Goal: Information Seeking & Learning: Learn about a topic

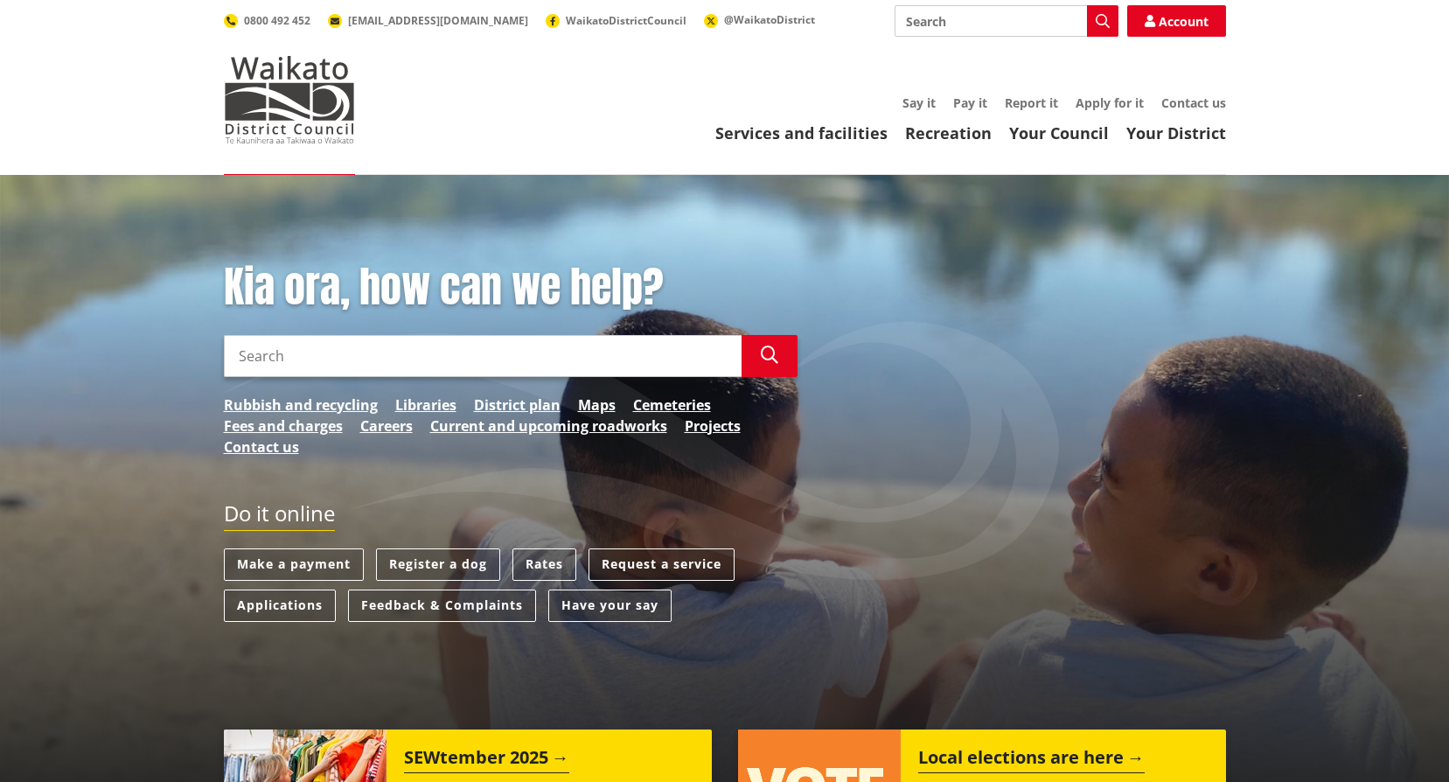
click at [332, 352] on input "Search" at bounding box center [483, 356] width 518 height 42
click at [780, 345] on button "Search" at bounding box center [770, 356] width 56 height 42
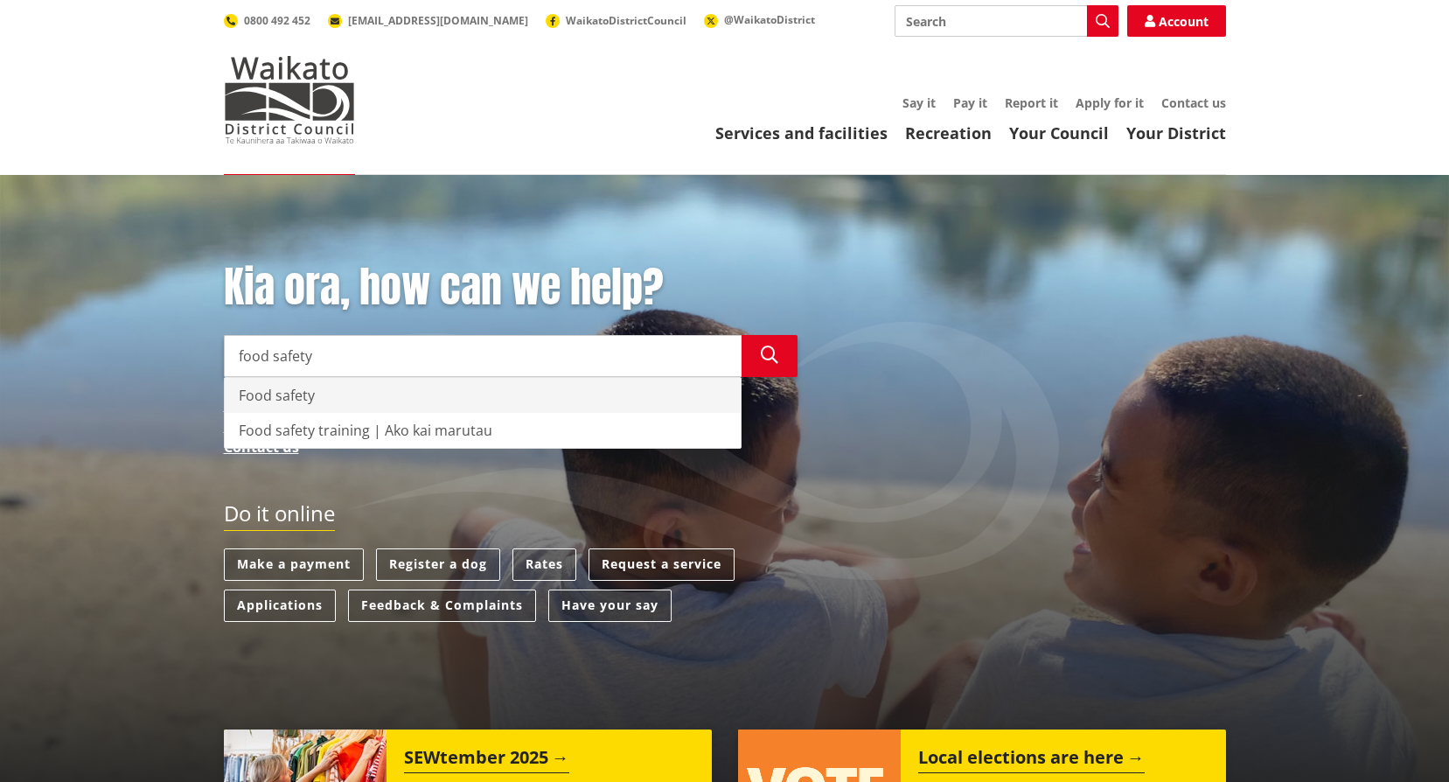
click at [281, 399] on div "Food safety" at bounding box center [483, 395] width 516 height 35
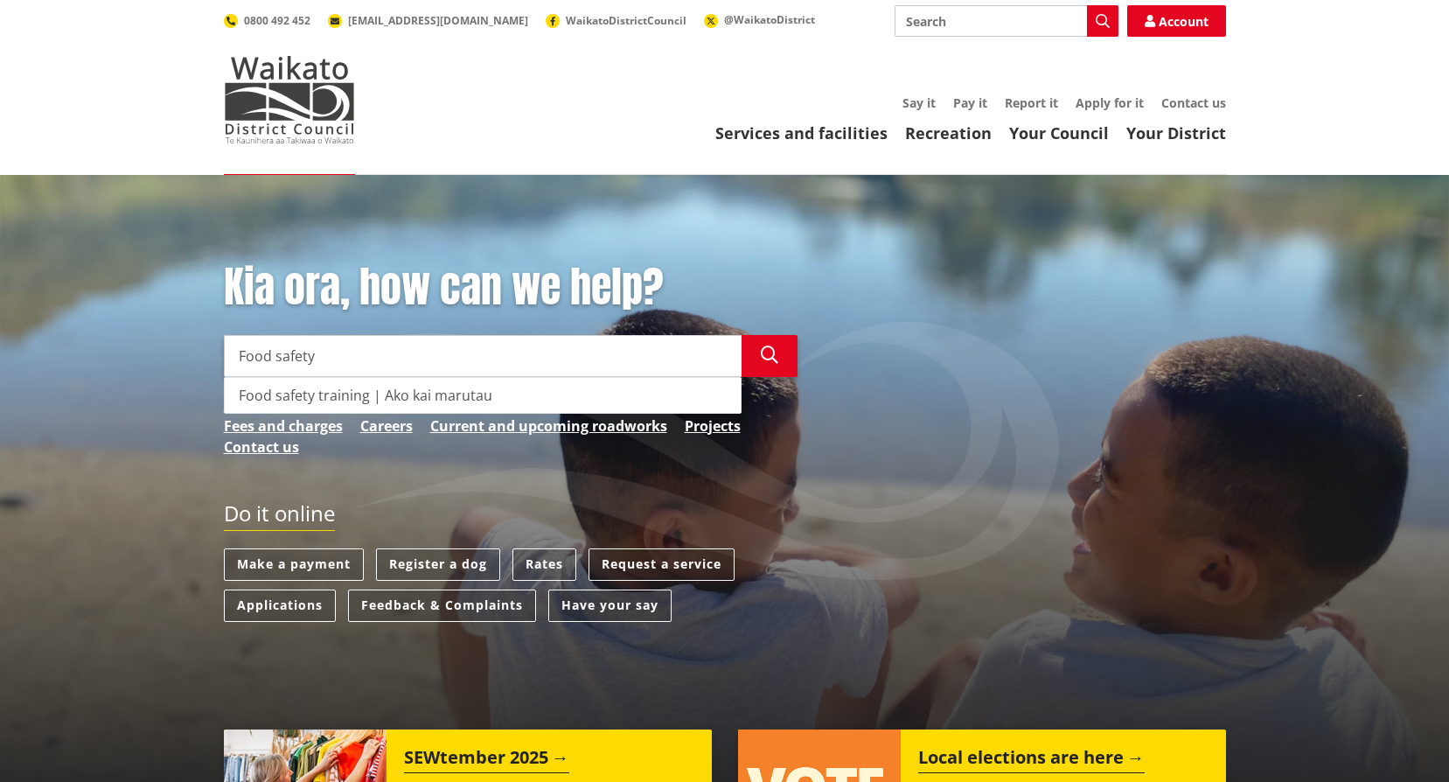
click at [294, 388] on div "Food safety training | Ako kai marutau" at bounding box center [483, 395] width 516 height 35
type input "Food safety training | Ako kai marutau"
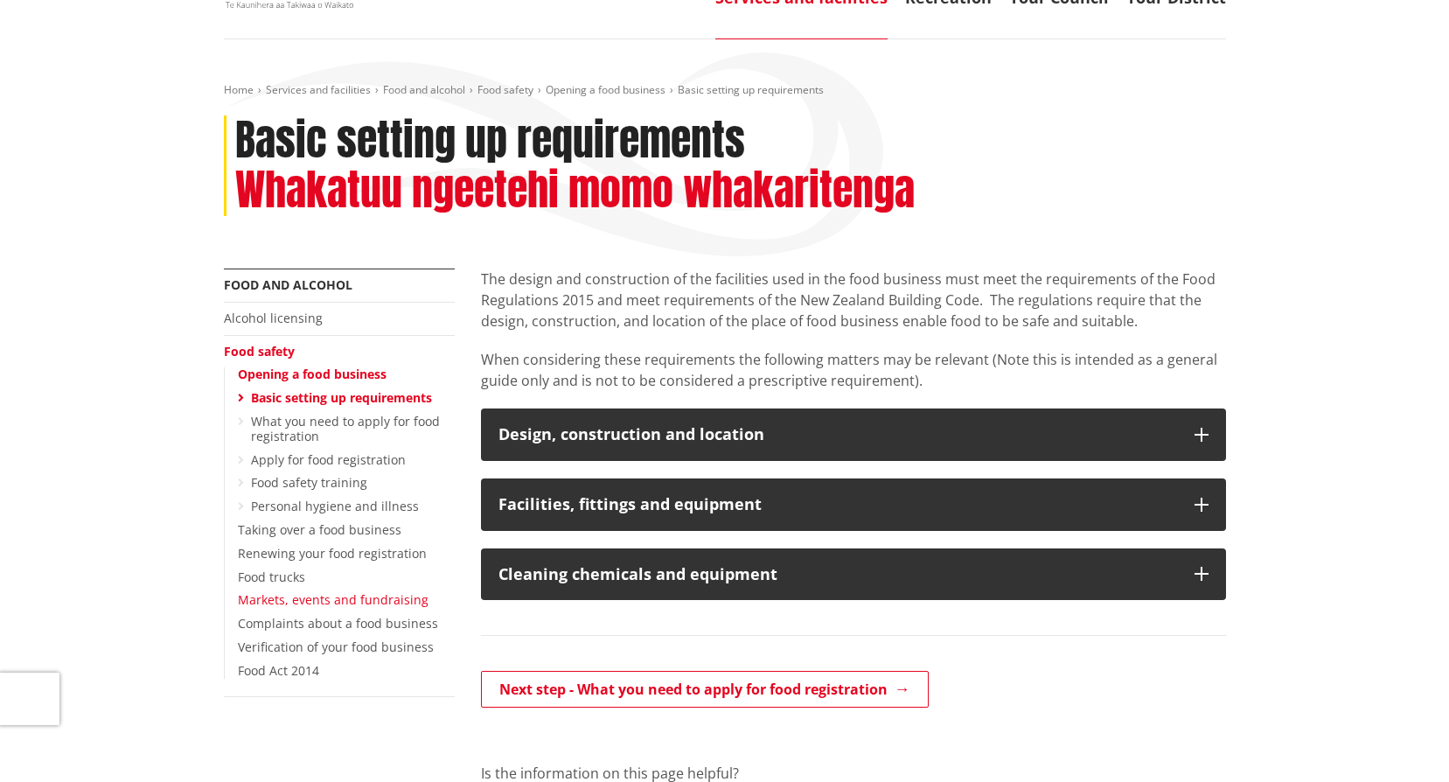
scroll to position [175, 0]
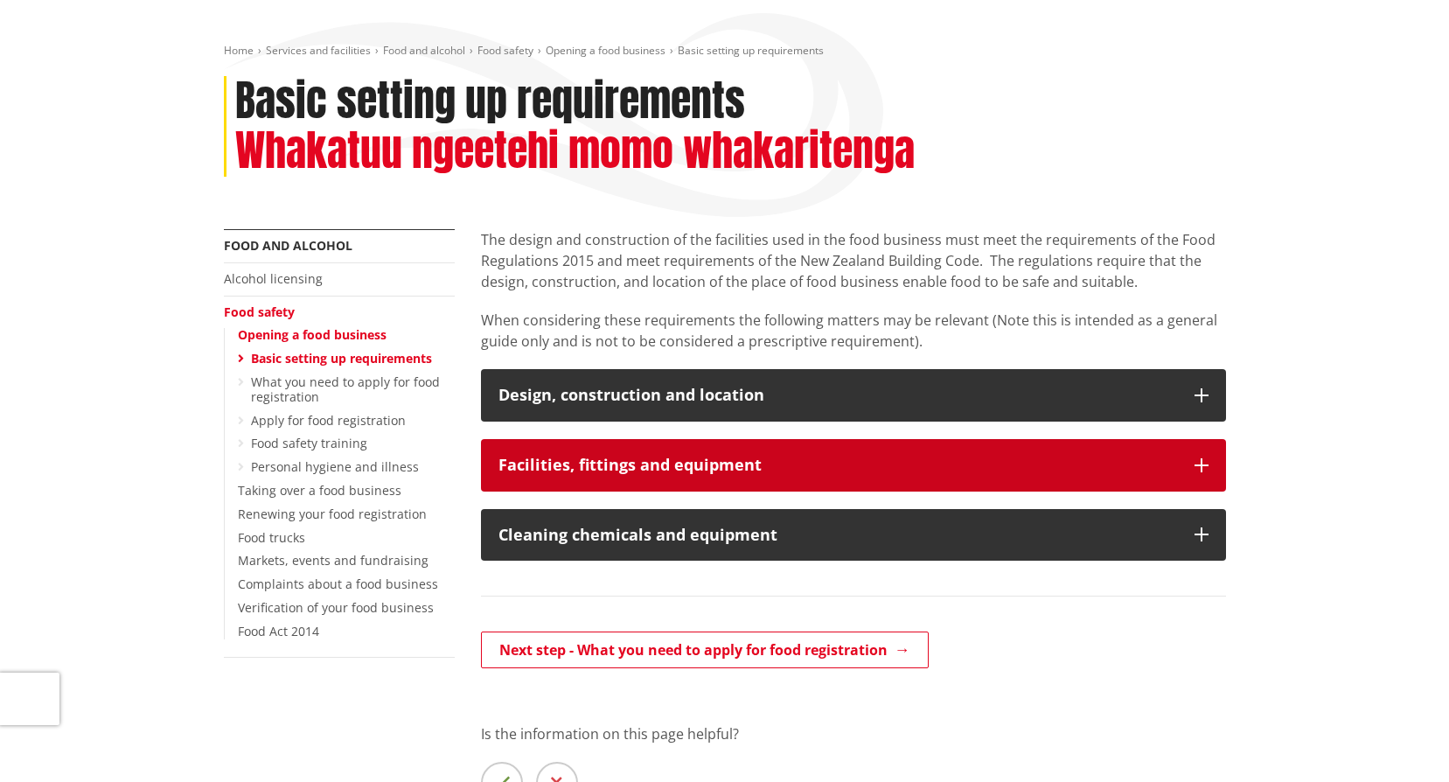
click at [1203, 462] on icon "button" at bounding box center [1201, 465] width 14 height 14
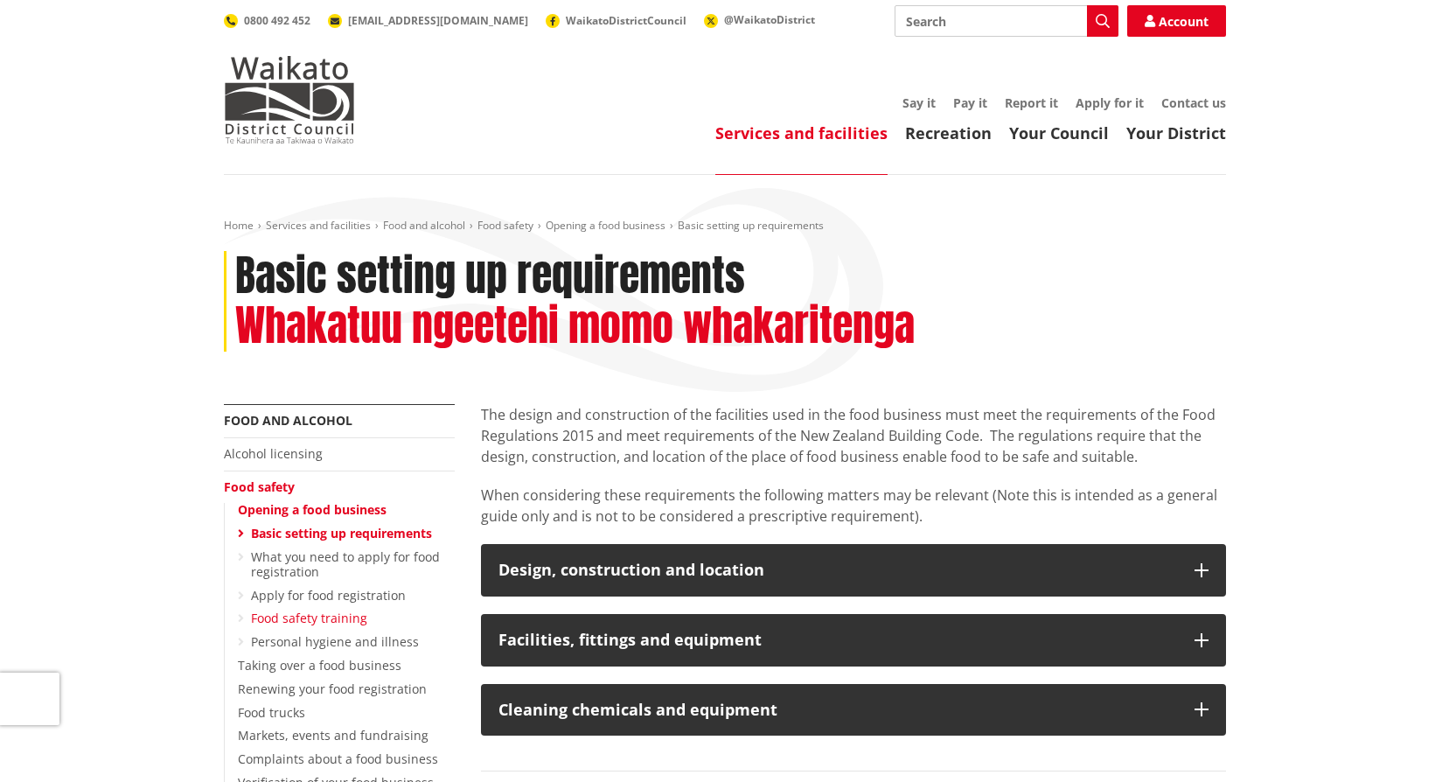
click at [289, 617] on link "Food safety training" at bounding box center [309, 617] width 116 height 17
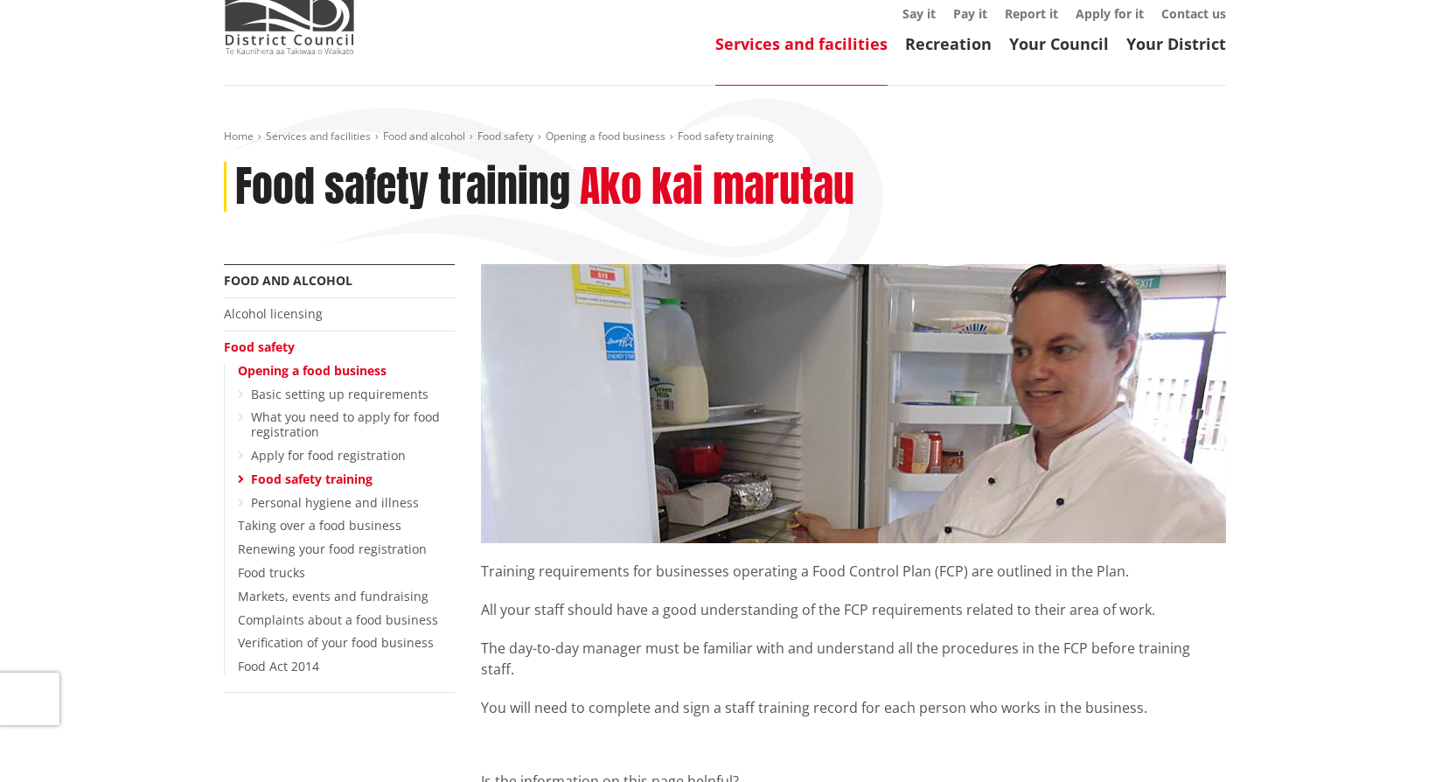
scroll to position [87, 0]
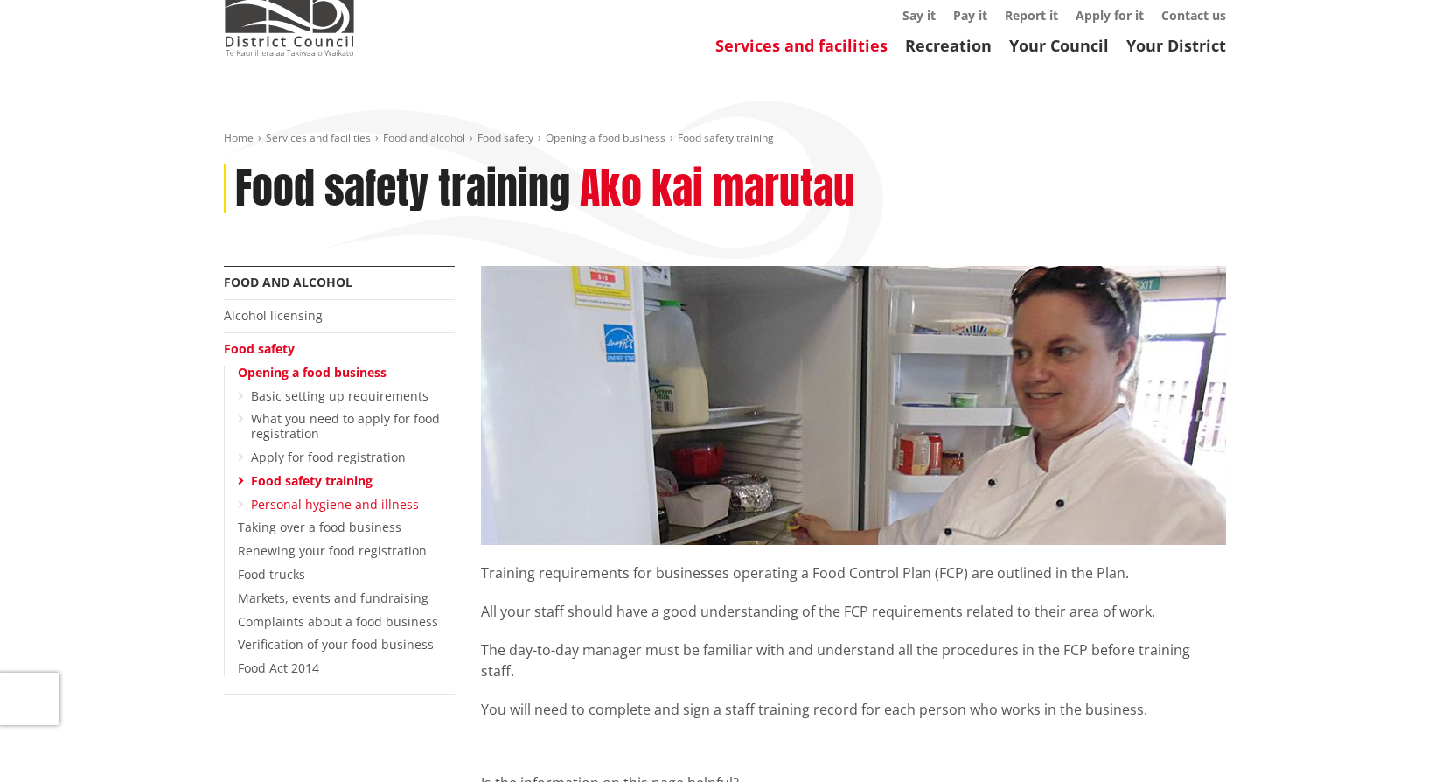
click at [330, 502] on link "Personal hygiene and illness" at bounding box center [335, 504] width 168 height 17
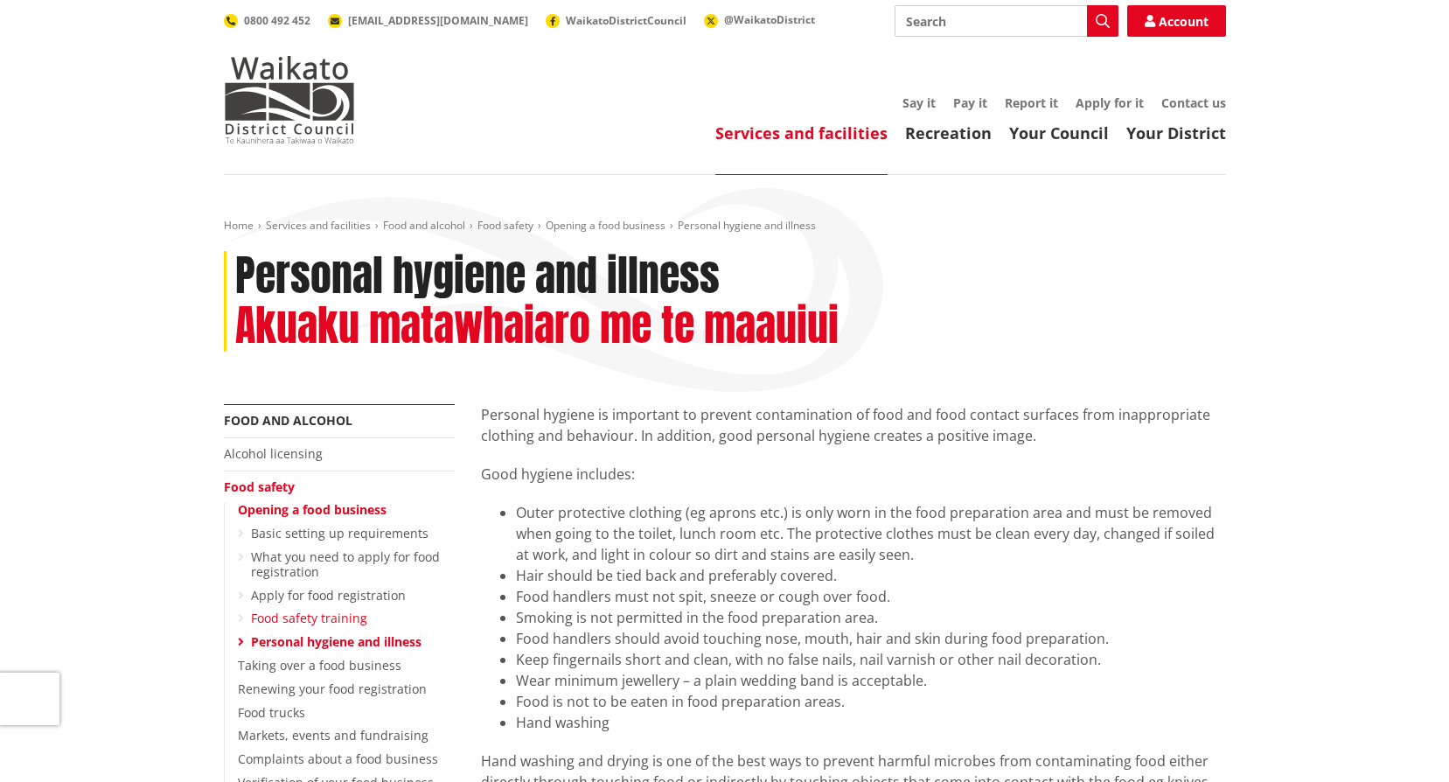
click at [259, 621] on link "Food safety training" at bounding box center [309, 617] width 116 height 17
